Goal: Information Seeking & Learning: Learn about a topic

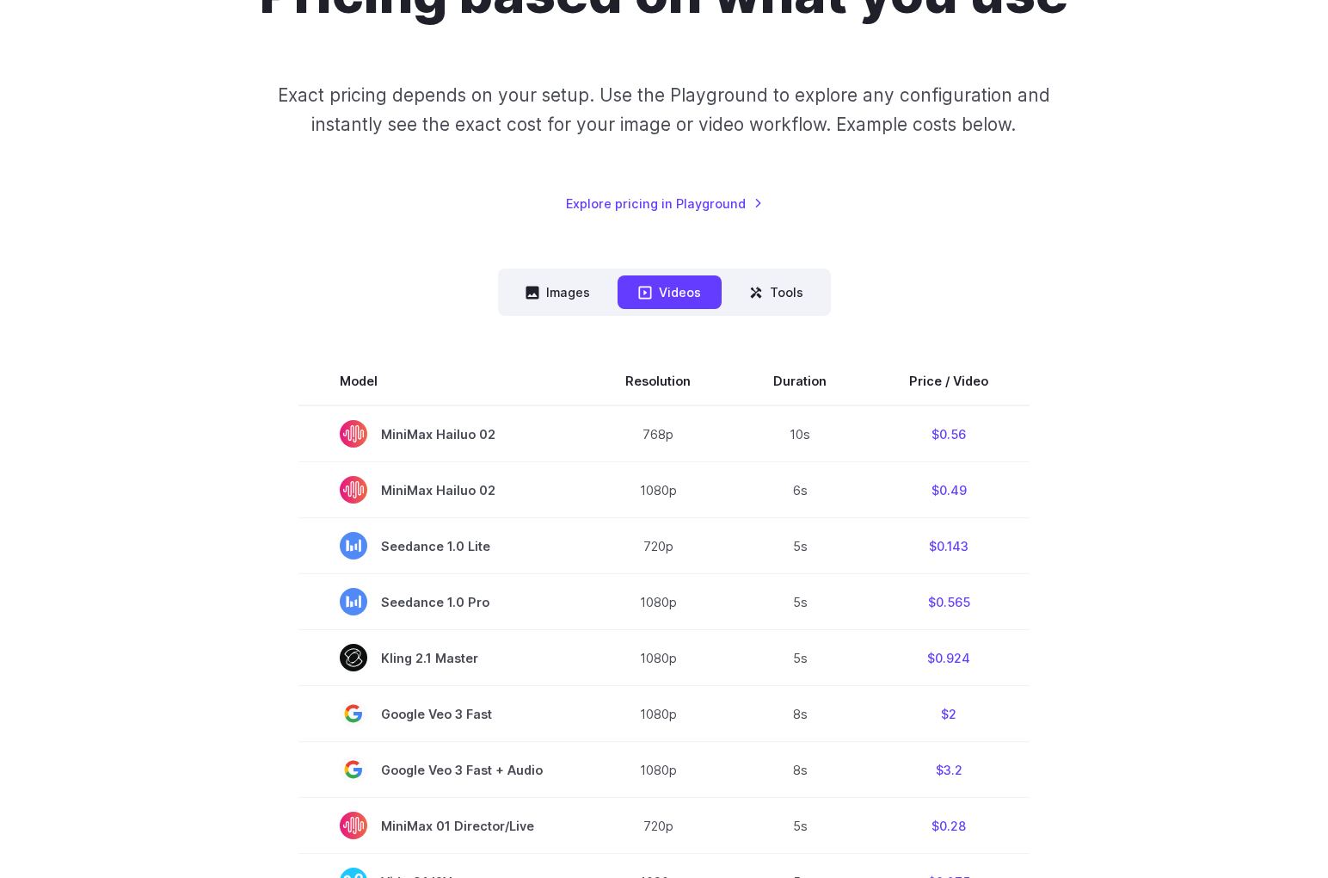
scroll to position [327, 0]
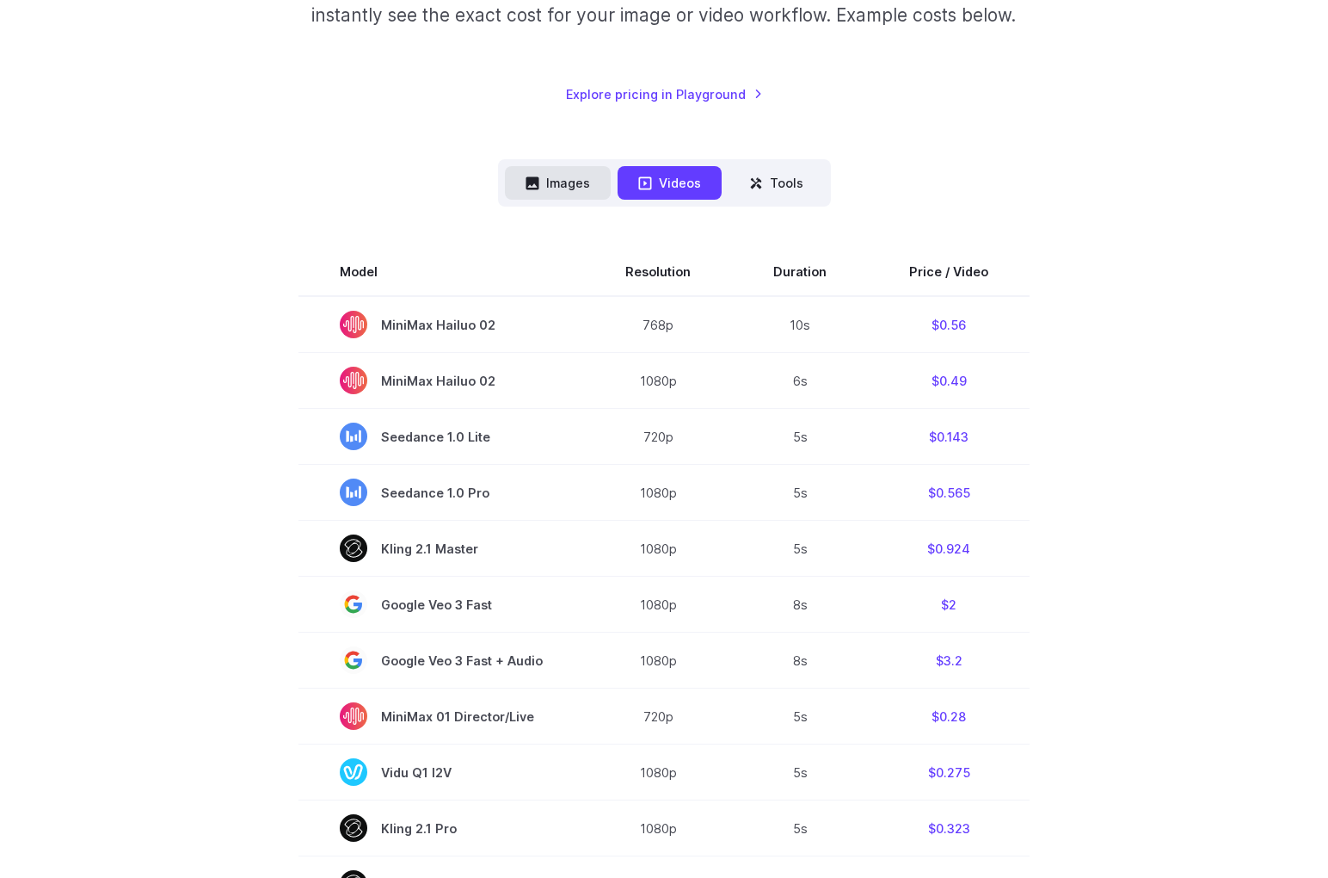
click at [601, 192] on button "Images" at bounding box center [558, 183] width 106 height 34
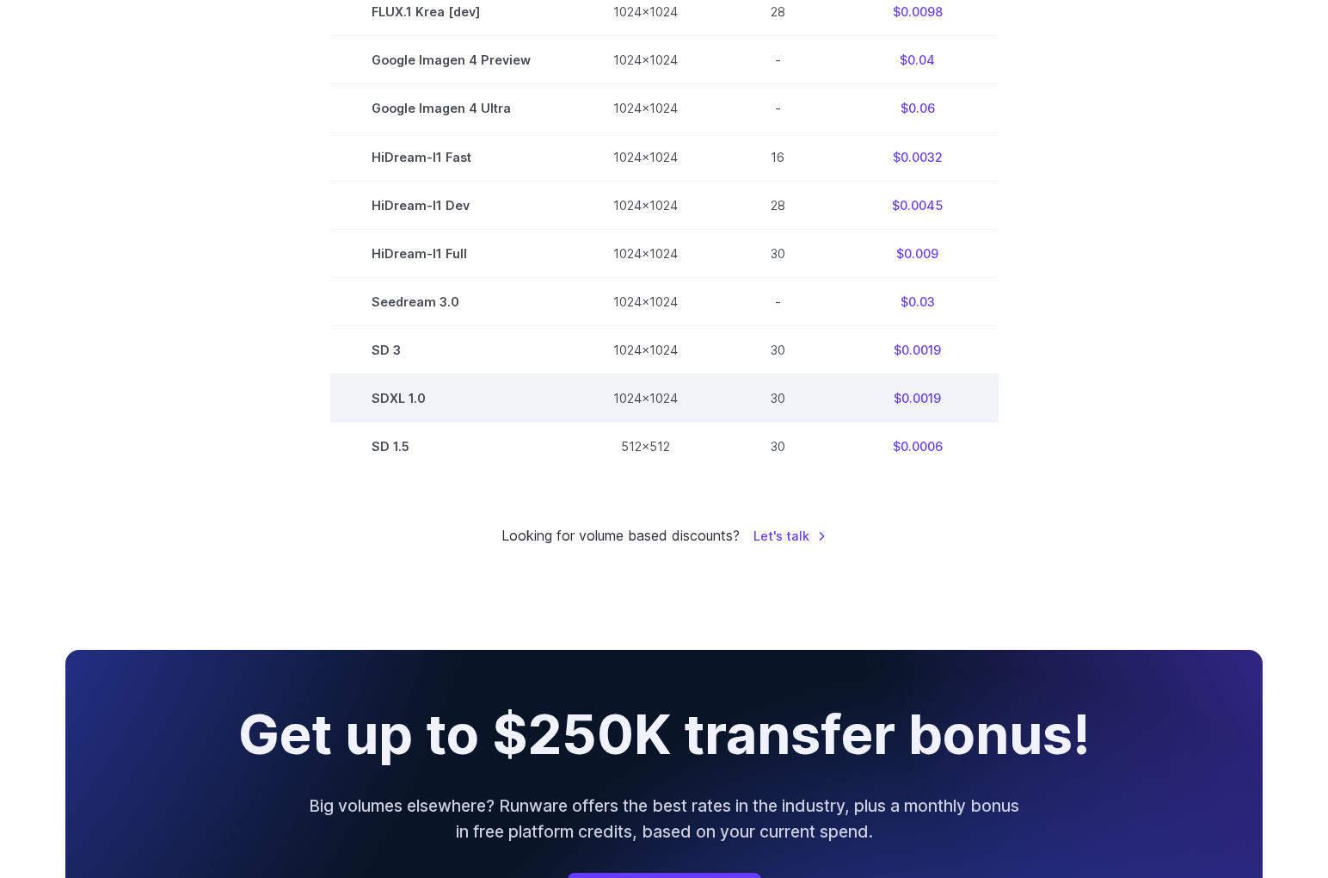
scroll to position [968, 0]
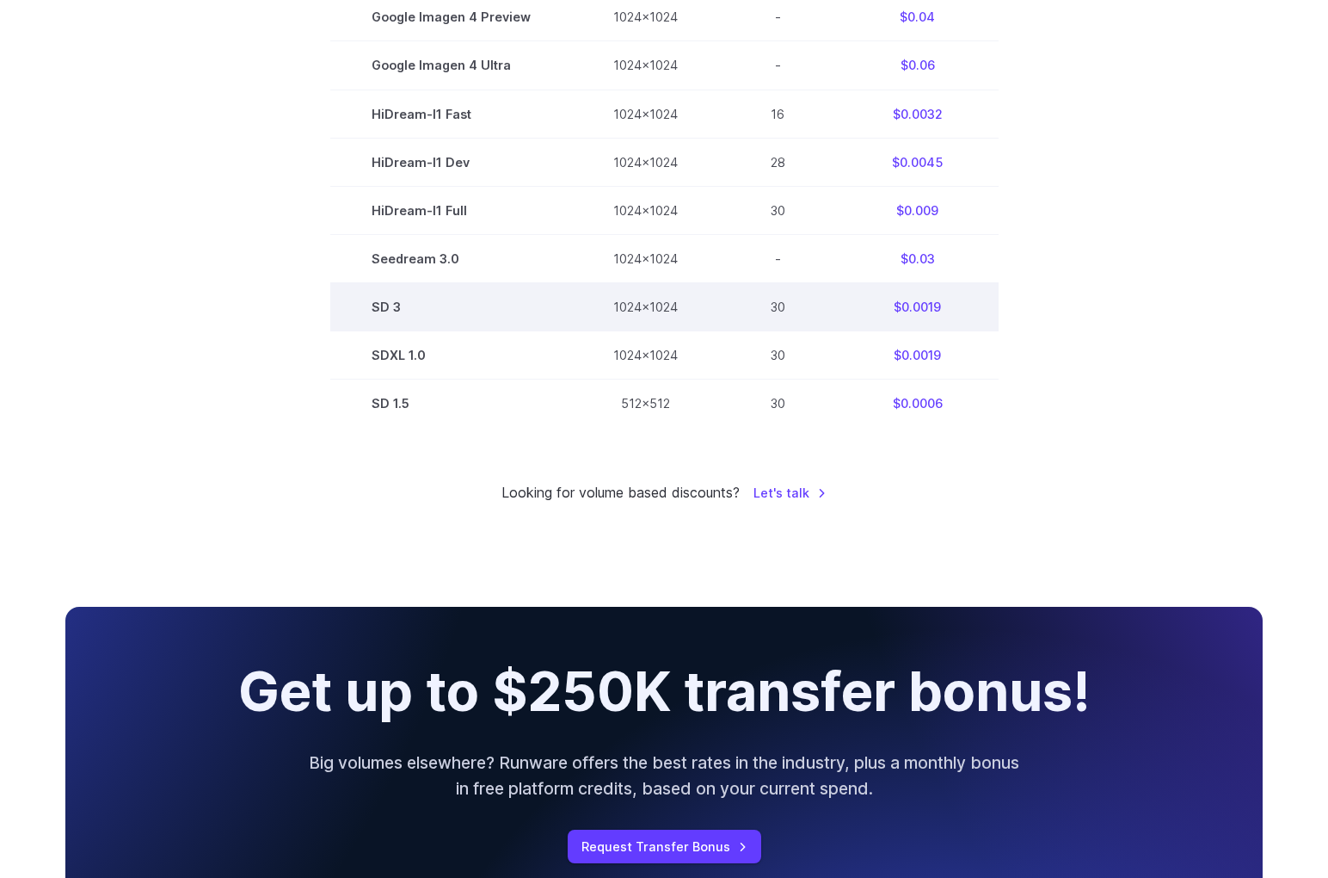
click at [393, 307] on td "SD 3" at bounding box center [451, 306] width 242 height 48
click at [384, 305] on td "SD 3" at bounding box center [451, 306] width 242 height 48
click at [704, 307] on td "1024x1024" at bounding box center [645, 306] width 147 height 48
drag, startPoint x: 704, startPoint y: 307, endPoint x: 792, endPoint y: 305, distance: 88.7
click at [706, 307] on td "1024x1024" at bounding box center [645, 306] width 147 height 48
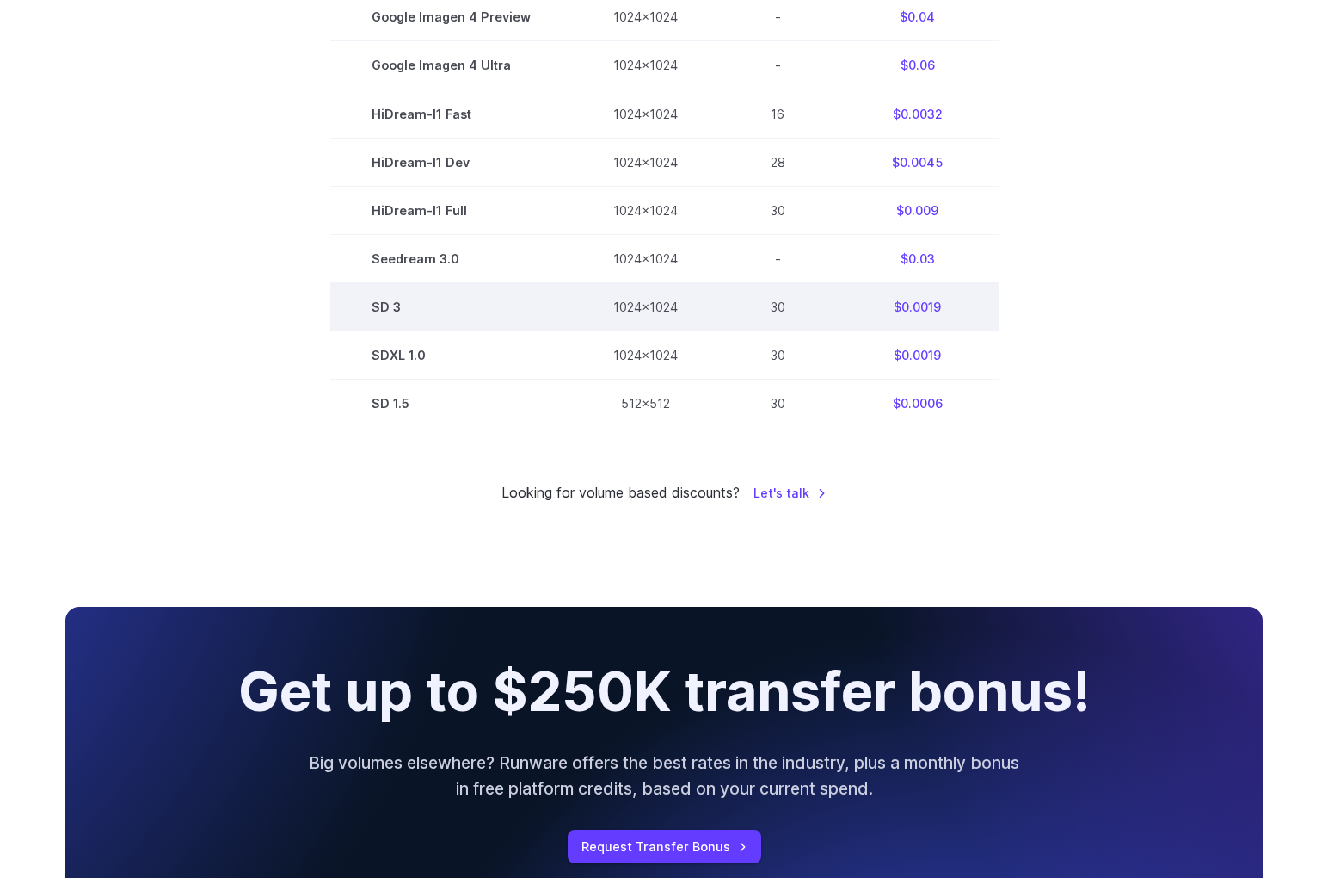
click at [792, 305] on td "30" at bounding box center [778, 306] width 118 height 48
click at [790, 305] on td "30" at bounding box center [778, 306] width 118 height 48
click at [955, 303] on td "$0.0019" at bounding box center [918, 306] width 162 height 48
drag, startPoint x: 955, startPoint y: 303, endPoint x: 872, endPoint y: 303, distance: 82.6
click at [941, 302] on td "$0.0019" at bounding box center [918, 306] width 162 height 48
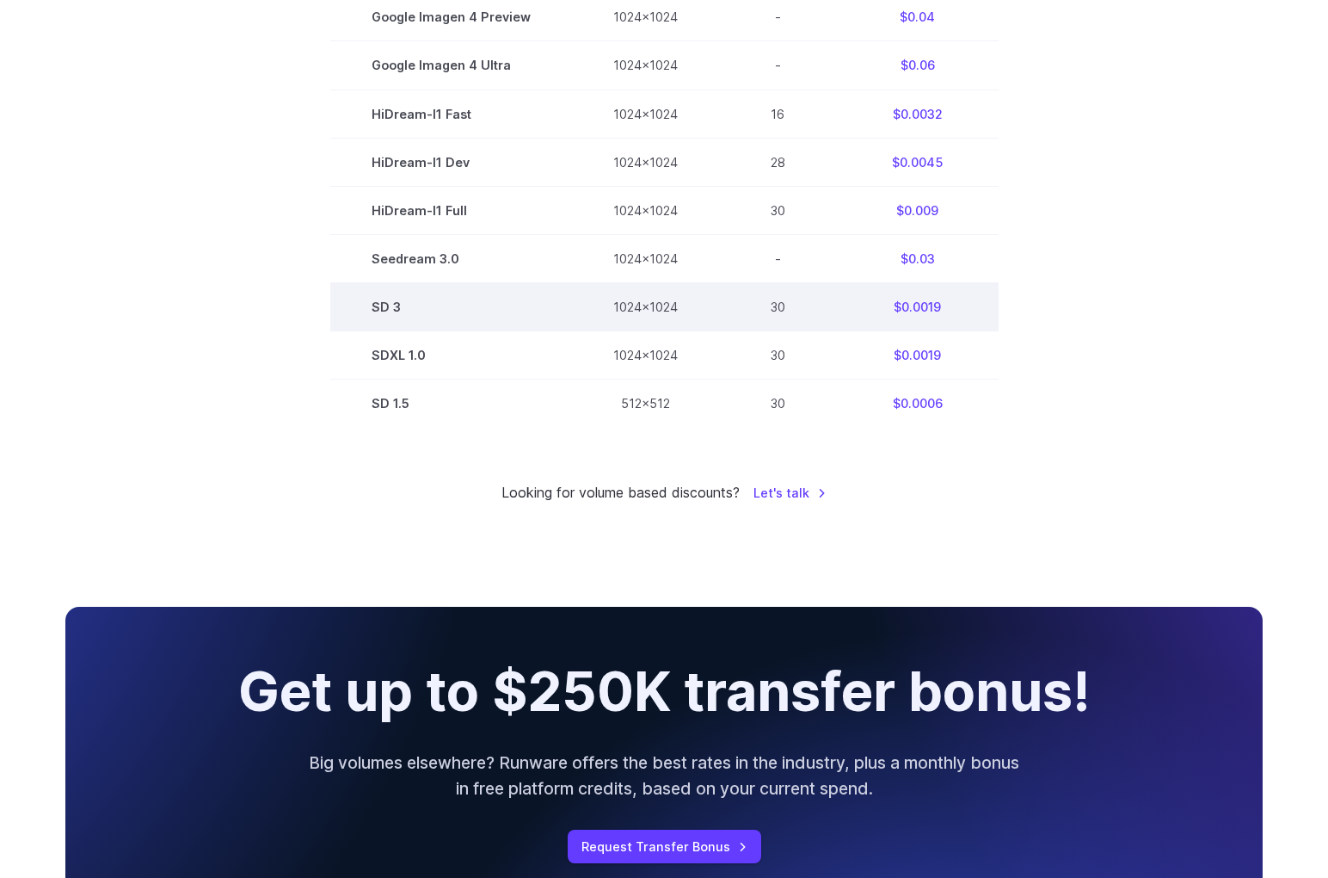
drag, startPoint x: 872, startPoint y: 303, endPoint x: 434, endPoint y: 281, distance: 439.3
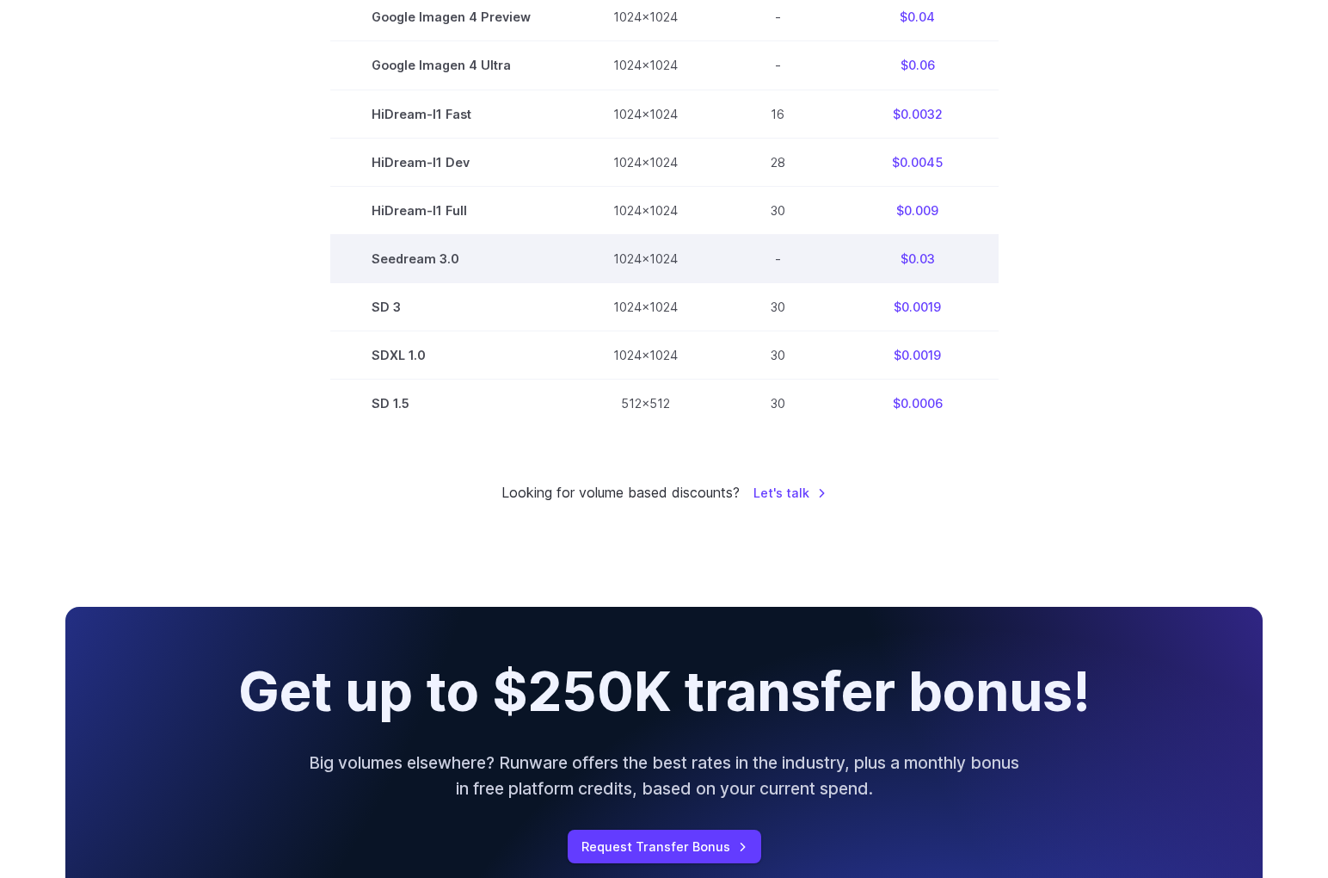
click at [845, 299] on td "$0.0019" at bounding box center [918, 306] width 162 height 48
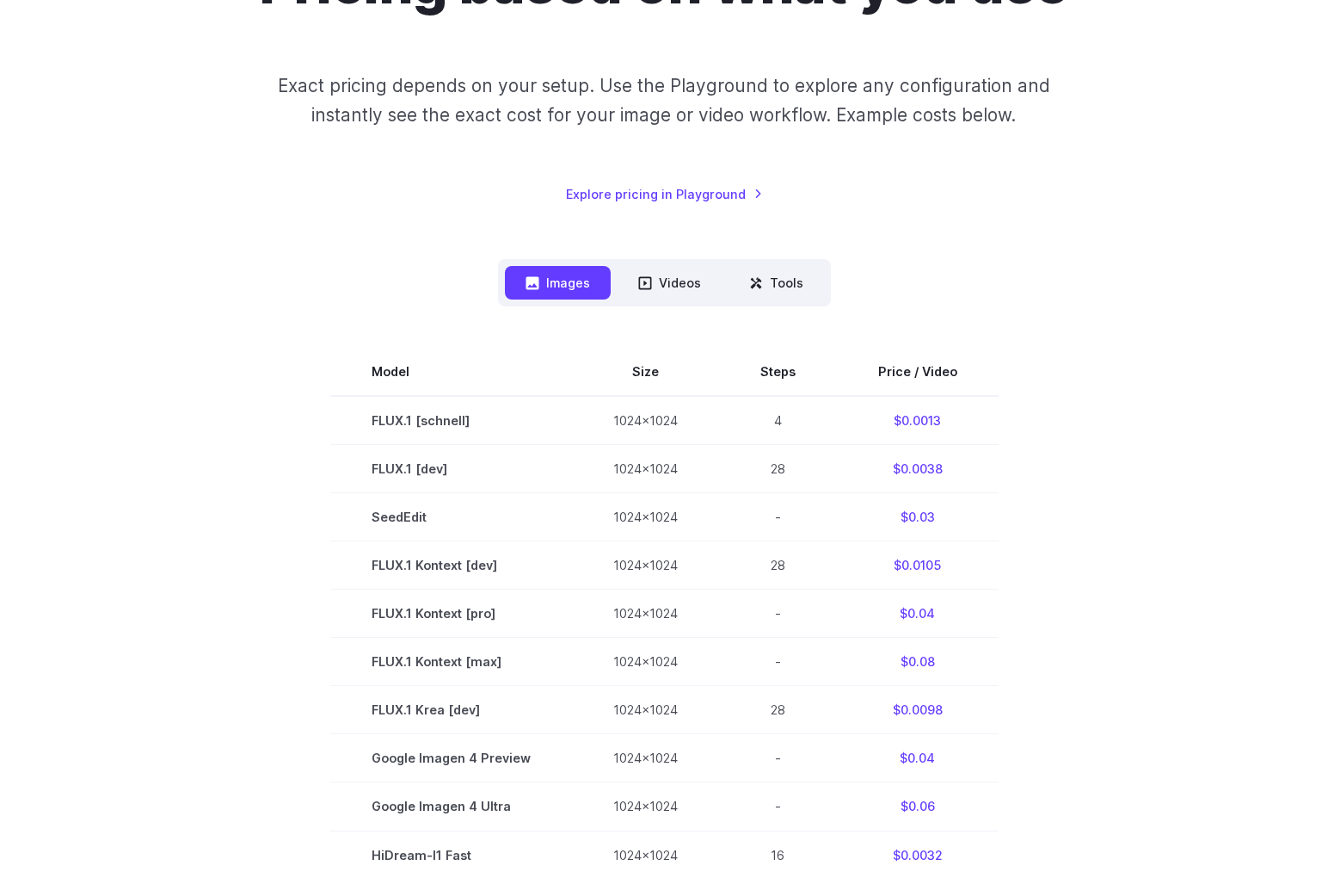
scroll to position [227, 0]
click at [262, 316] on div "Model Size Steps Price / Video FLUX.1 [schnell] 1024x1024 4 $0.0013 FLUX.1 [dev…" at bounding box center [664, 736] width 1198 height 861
click at [666, 191] on link "Explore pricing in Playground" at bounding box center [664, 194] width 197 height 20
